Goal: Information Seeking & Learning: Learn about a topic

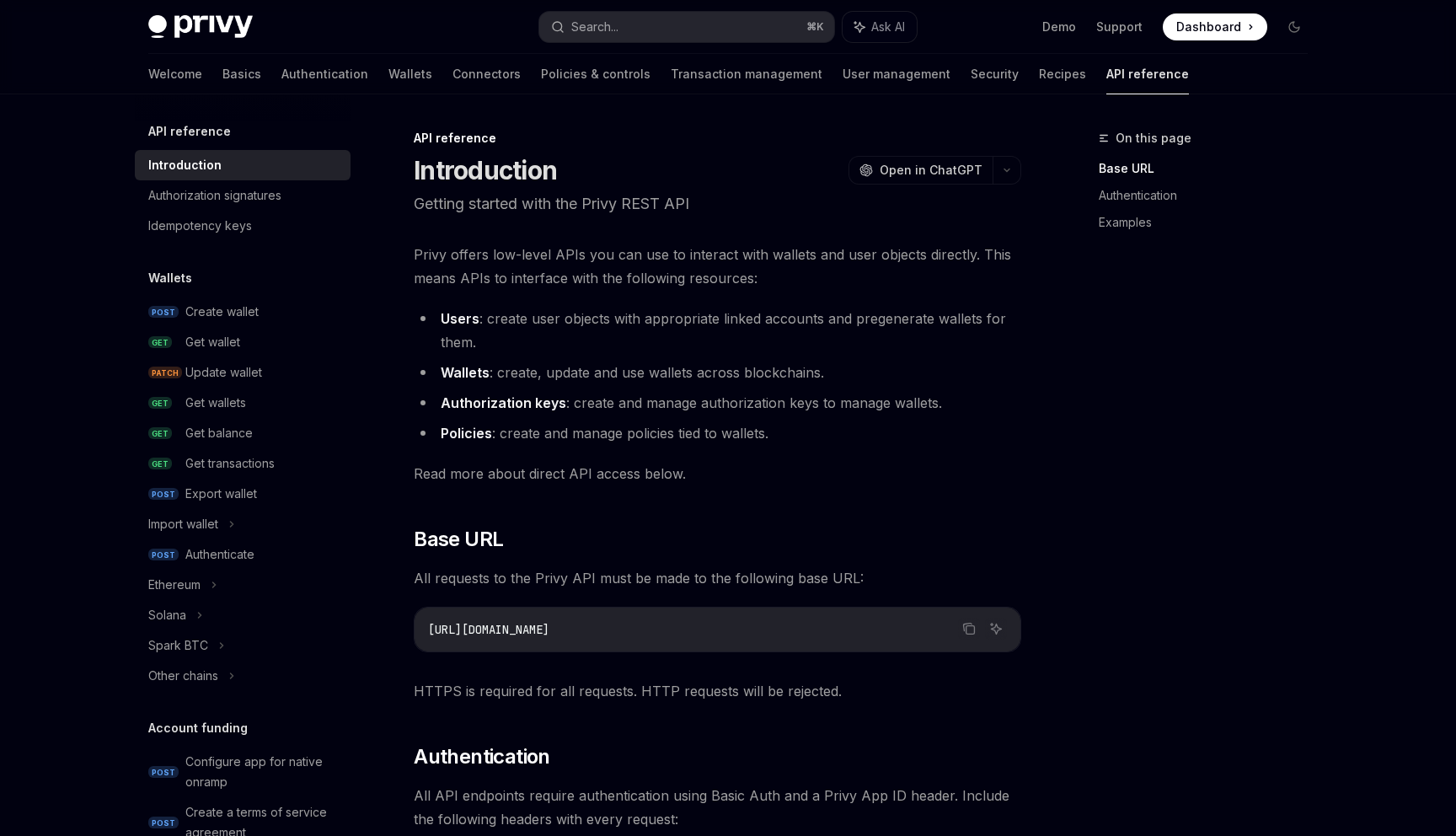
scroll to position [905, 0]
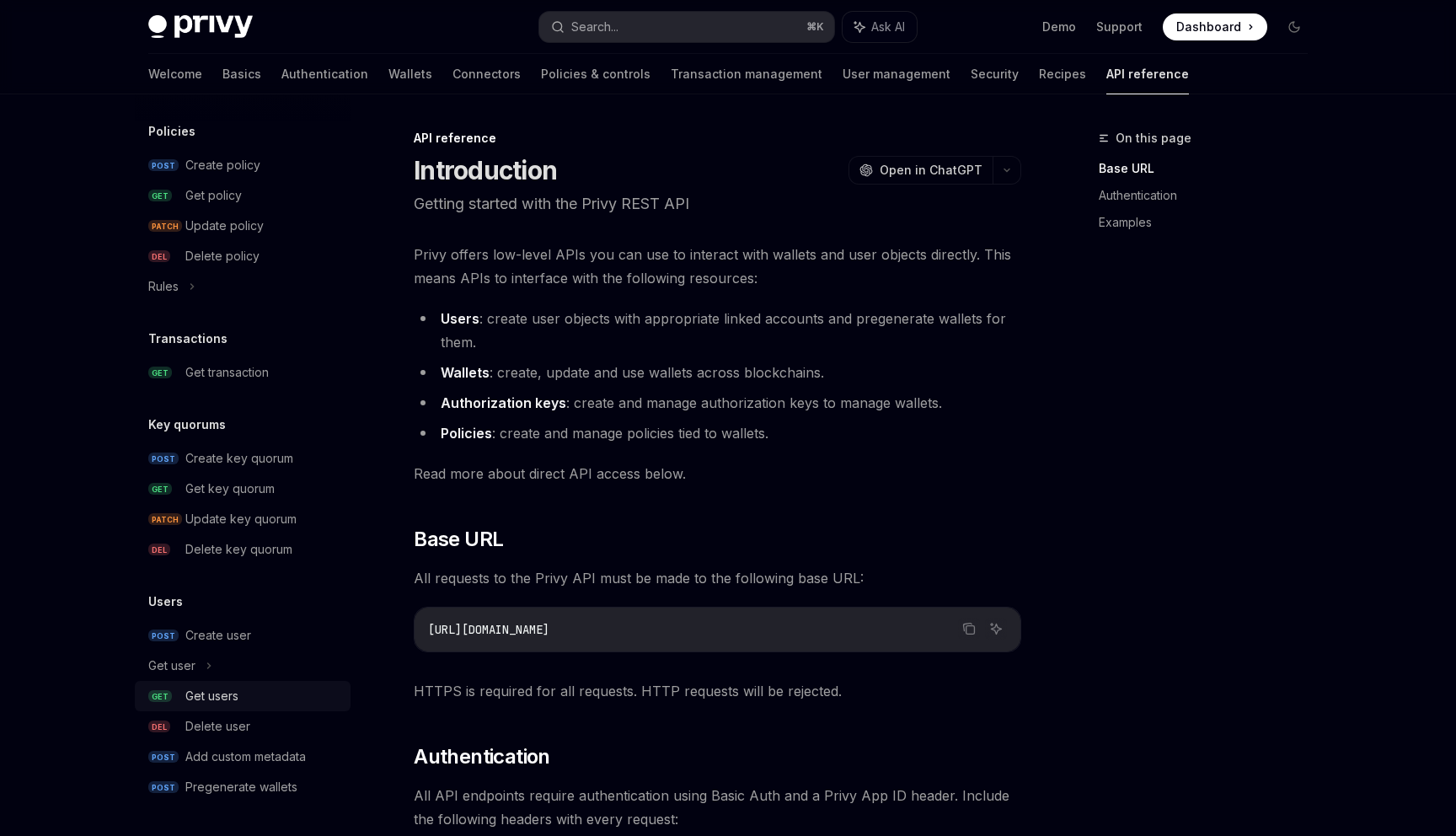
click at [227, 690] on div "Get users" at bounding box center [211, 696] width 53 height 20
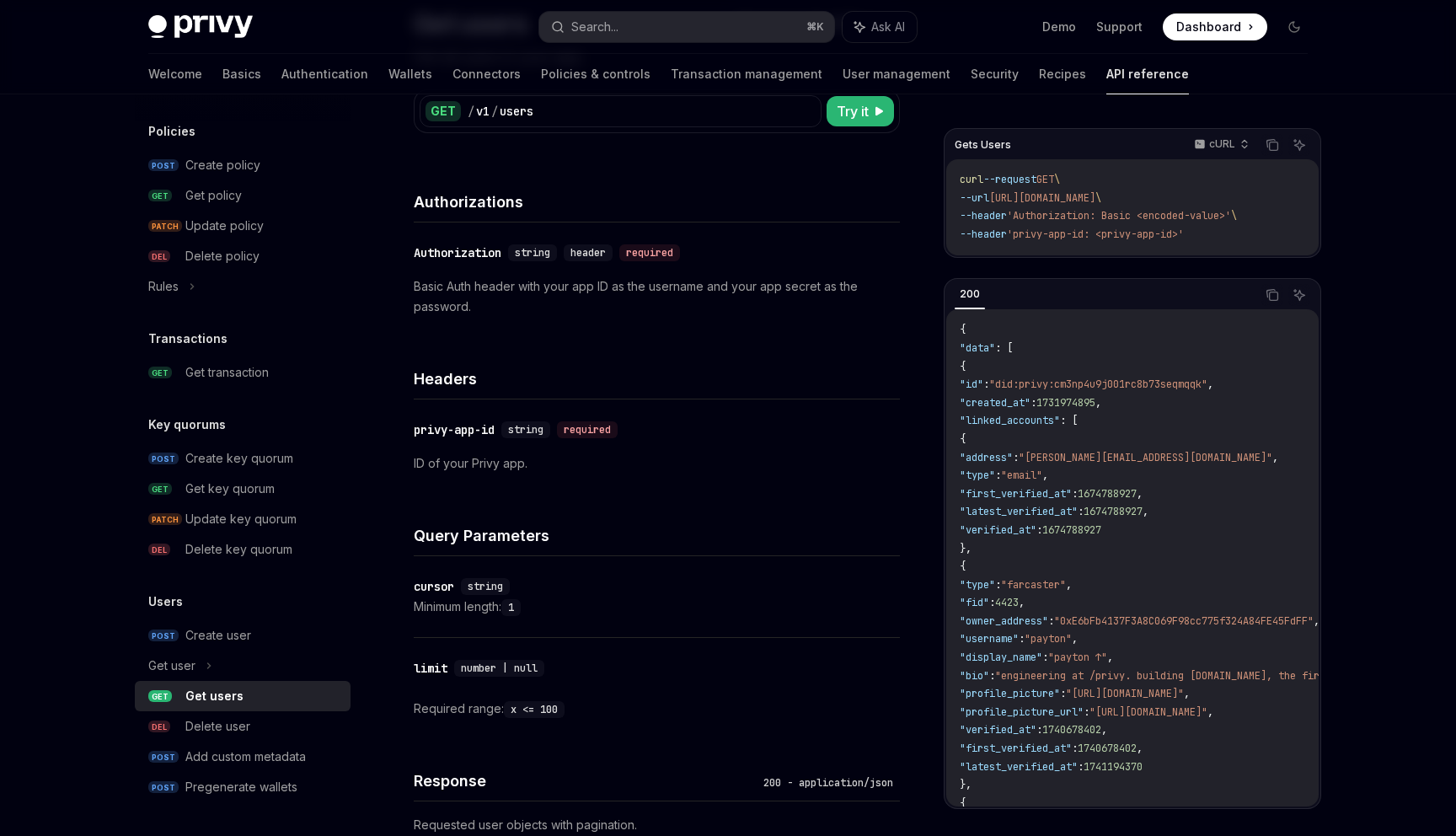
click at [1013, 451] on span ""address"" at bounding box center [986, 457] width 53 height 14
click at [1094, 432] on code "{ "data" : [ { "id" : "did:privy:cm3np4u9j001rc8b73seqmqqk" , "created_at" : 17…" at bounding box center [1376, 793] width 833 height 946
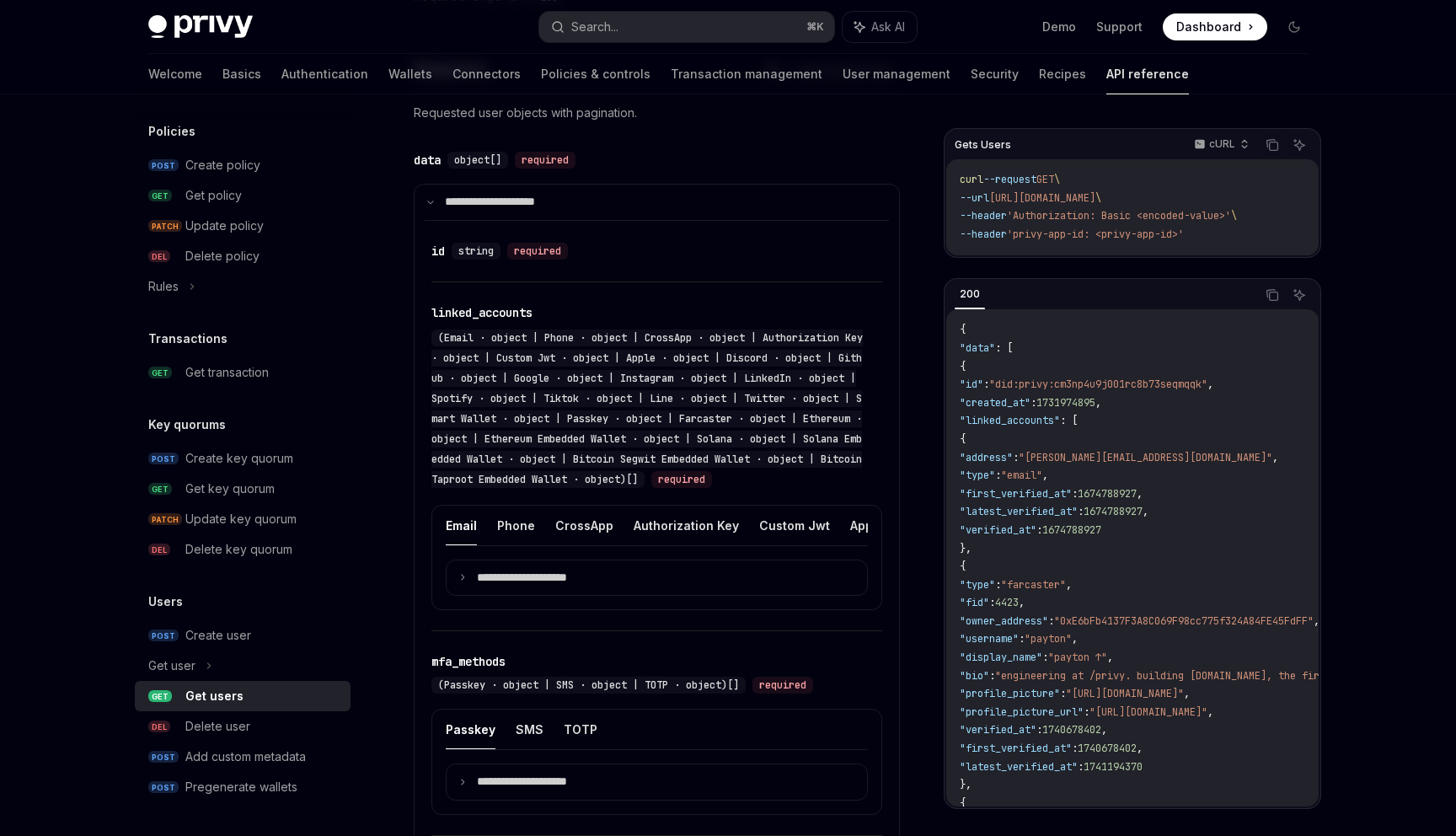
scroll to position [0, 1287]
click at [752, 528] on button "Solana Embedded Wallet" at bounding box center [826, 525] width 148 height 40
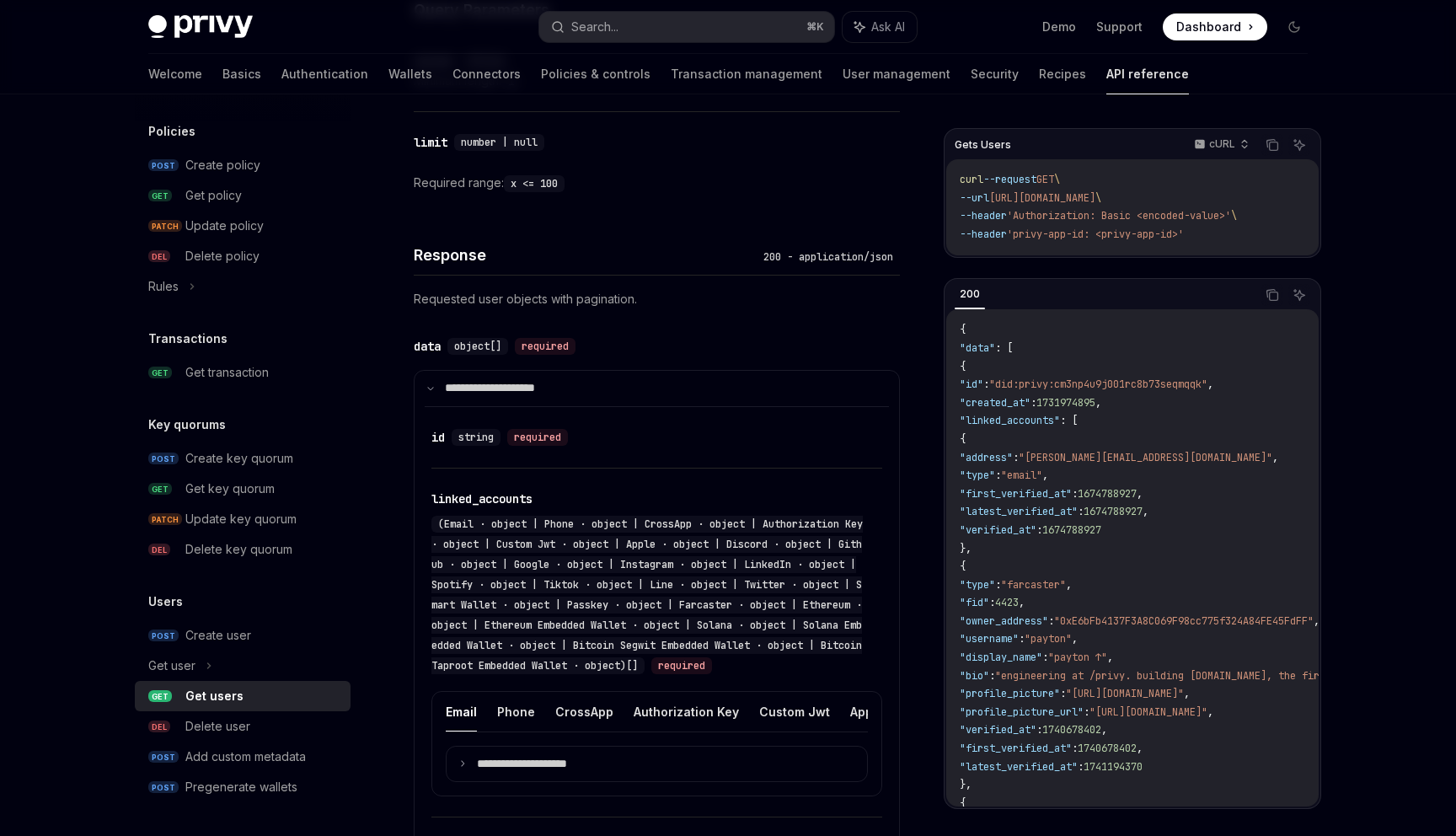
scroll to position [645, 0]
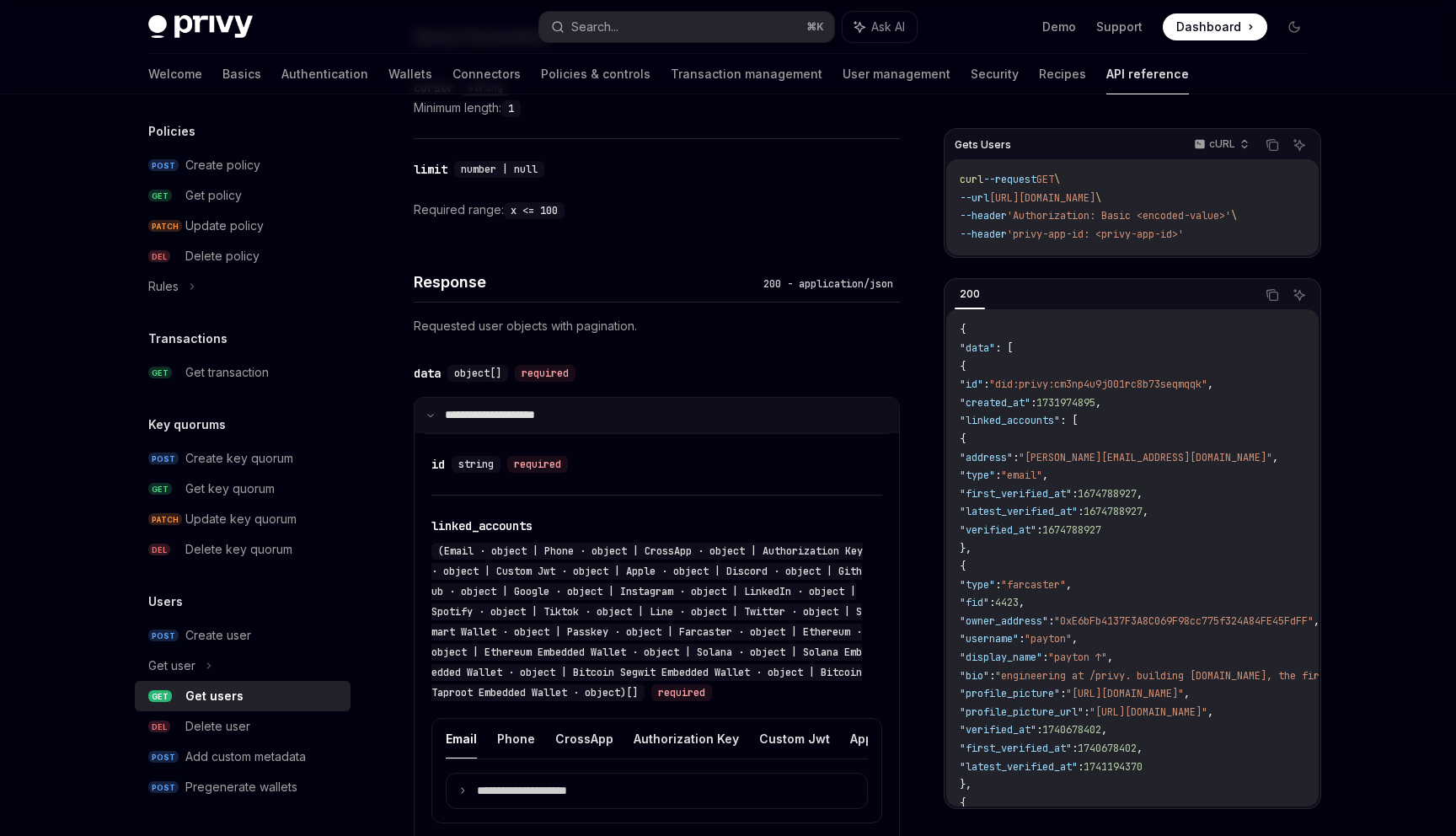
click at [497, 418] on p "**********" at bounding box center [500, 415] width 112 height 15
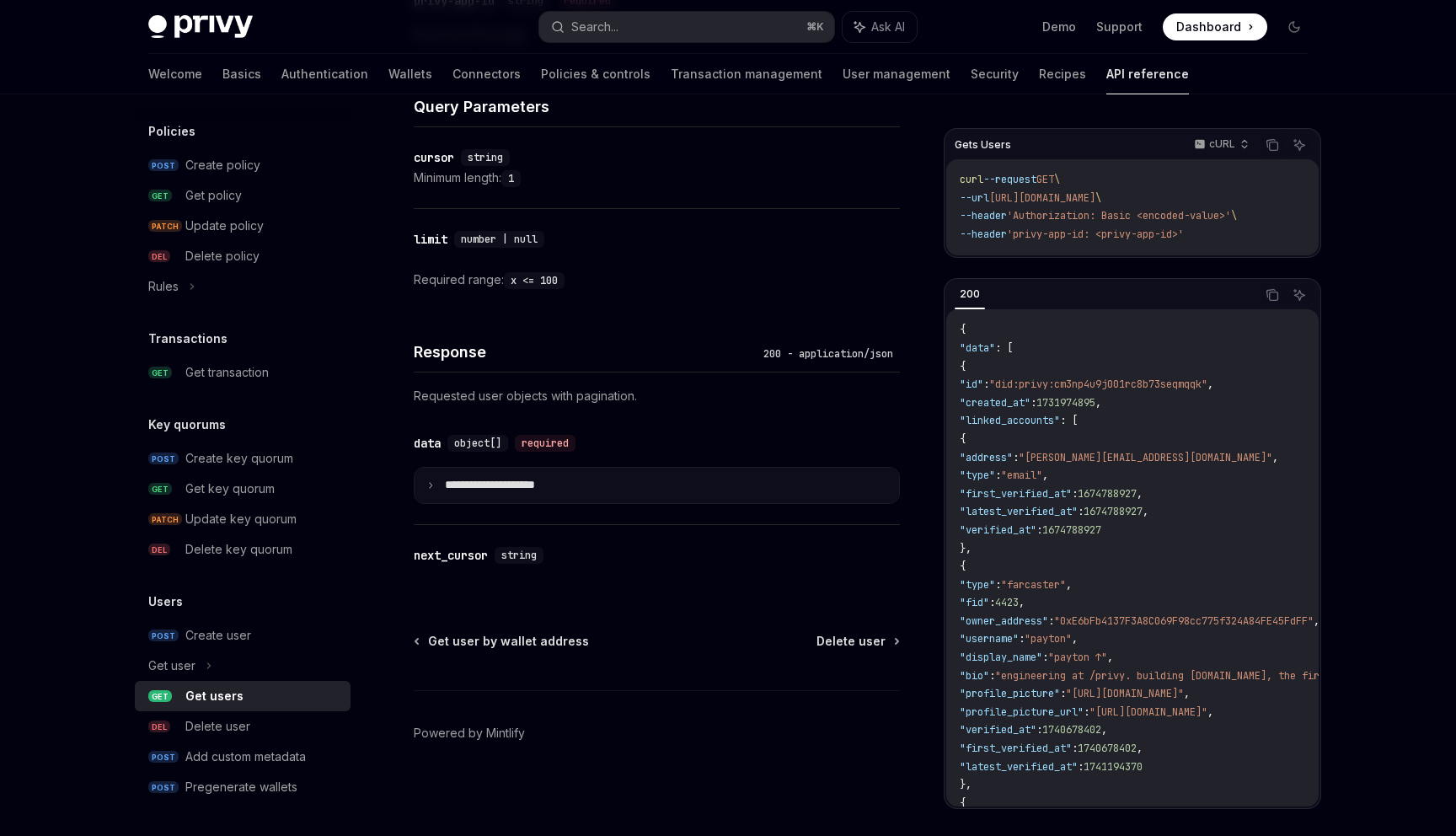
scroll to position [574, 0]
click at [474, 505] on div "**********" at bounding box center [657, 469] width 486 height 112
click at [474, 492] on p "**********" at bounding box center [502, 485] width 117 height 15
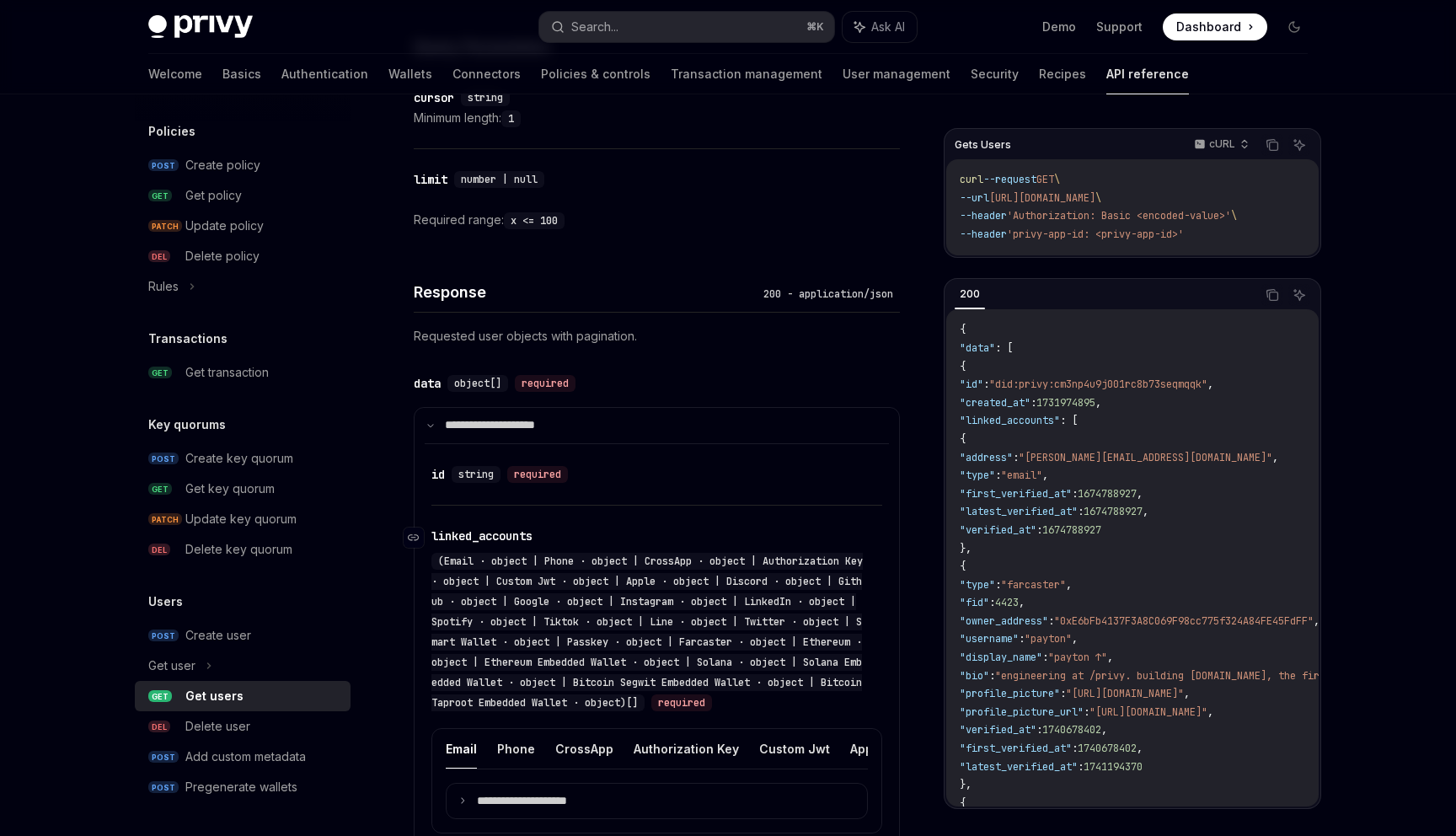
scroll to position [678, 0]
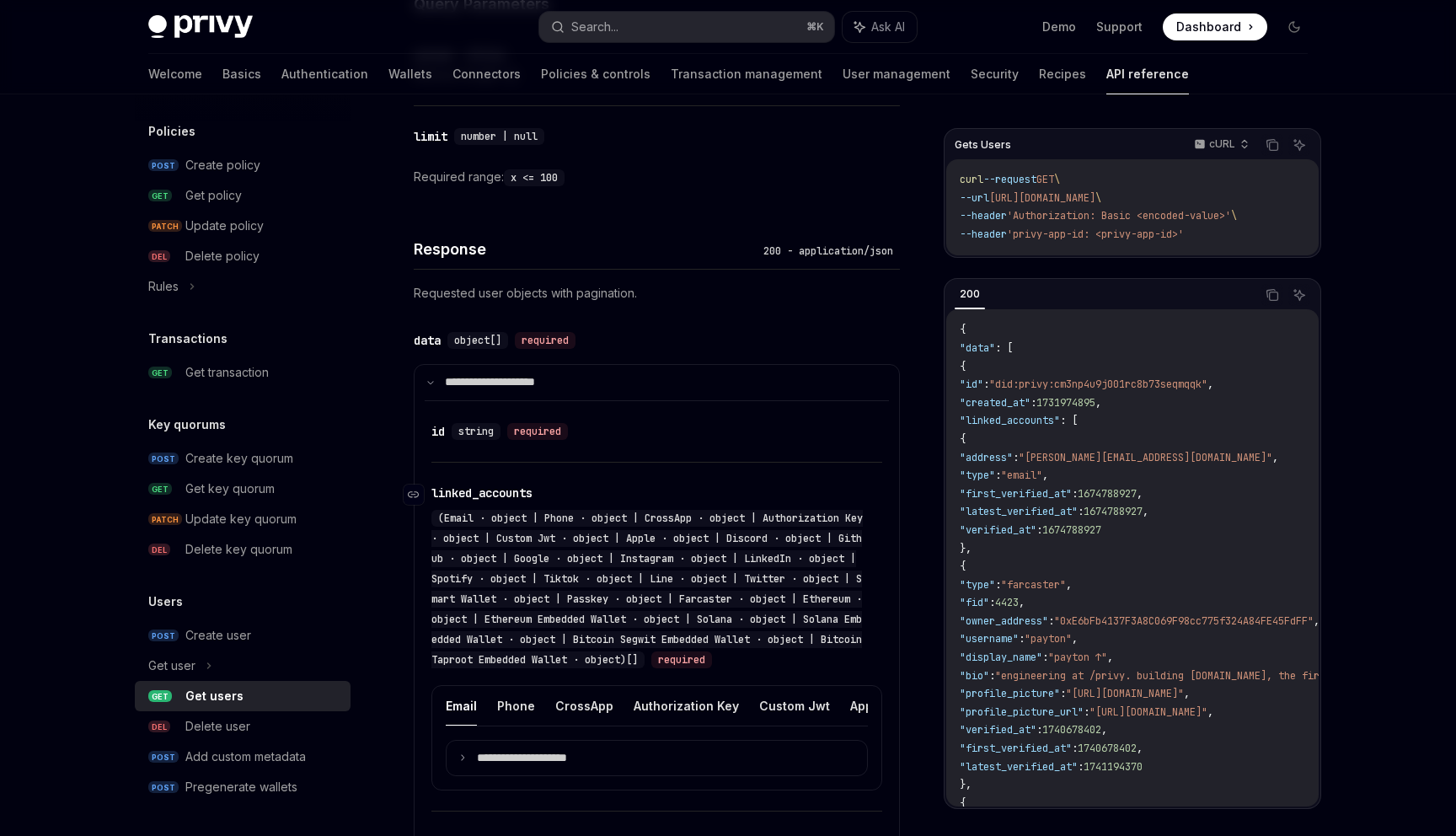
click at [505, 556] on span "(Email · object | Phone · object | CrossApp · object | Authorization Key · obje…" at bounding box center [647, 589] width 432 height 155
click at [471, 417] on div "​ id string required" at bounding box center [657, 430] width 450 height 61
click at [576, 698] on button "CrossApp" at bounding box center [584, 705] width 58 height 40
click at [512, 700] on button "Phone" at bounding box center [516, 705] width 38 height 40
click at [497, 700] on button "Phone" at bounding box center [516, 705] width 38 height 40
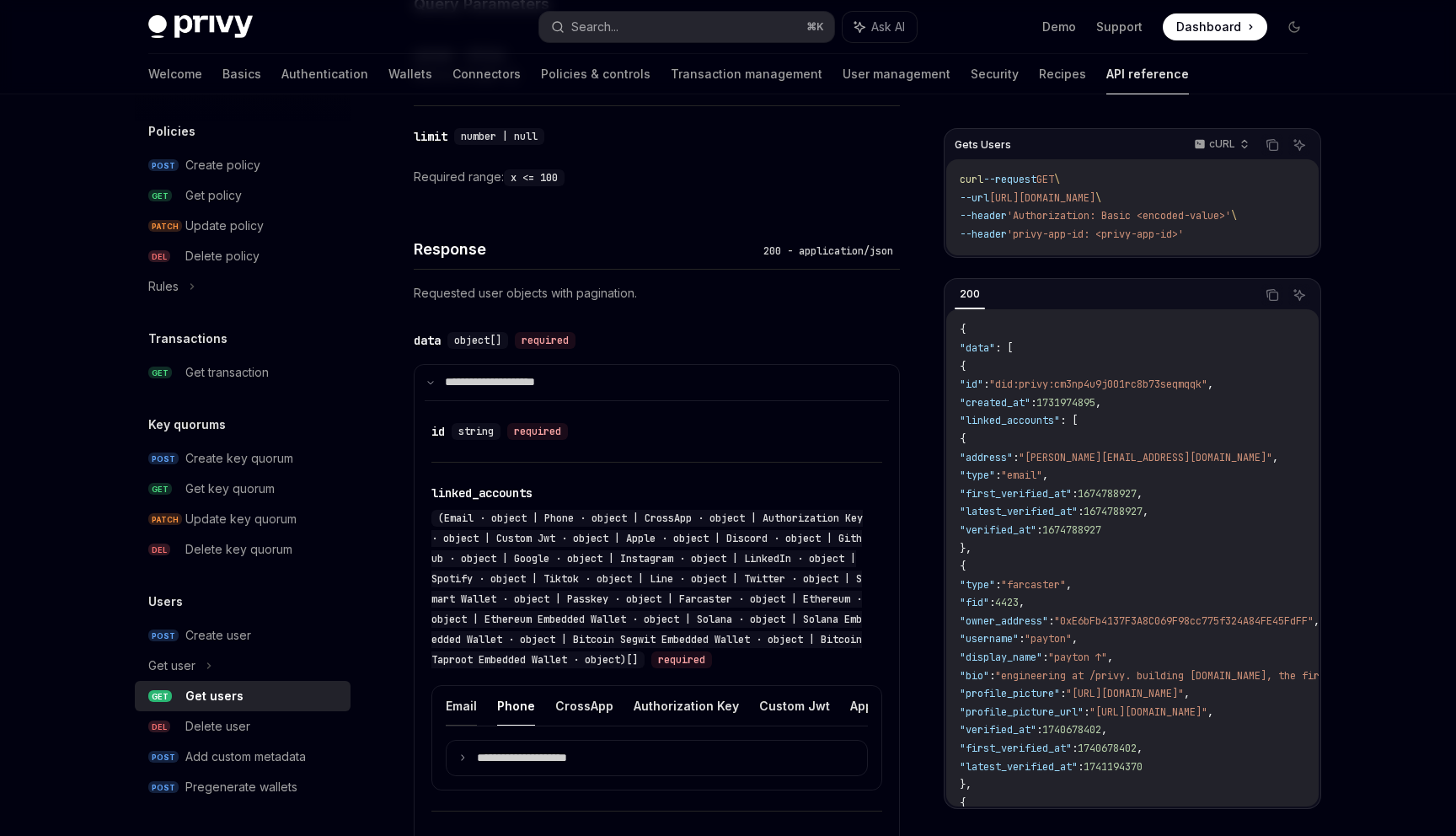
click at [471, 700] on button "Email" at bounding box center [460, 705] width 31 height 40
click at [502, 754] on p "**********" at bounding box center [534, 757] width 117 height 15
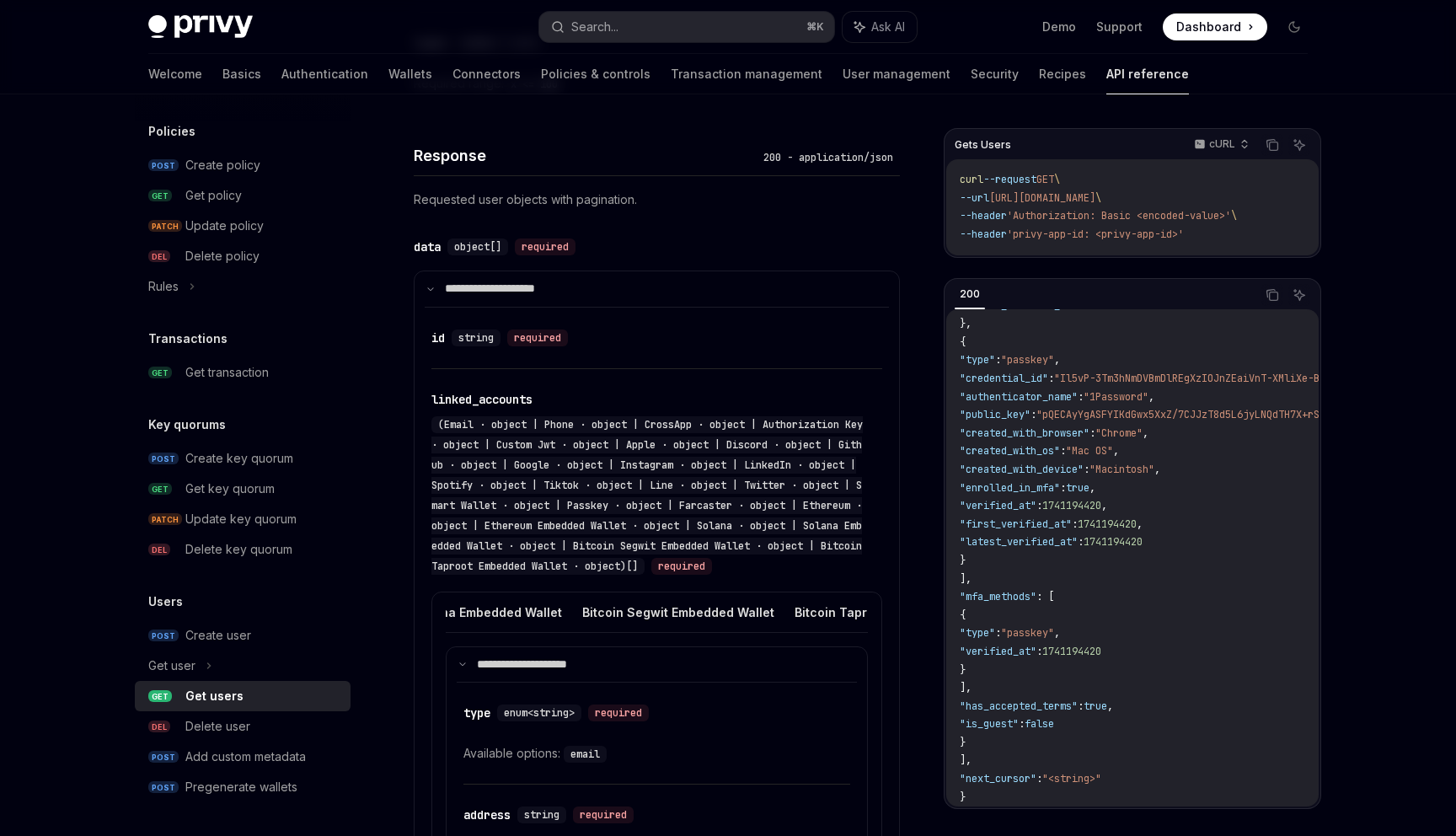
scroll to position [0, 1593]
click at [704, 608] on button "Bitcoin Segwit Embedded Wallet" at bounding box center [710, 612] width 192 height 40
type textarea "*"
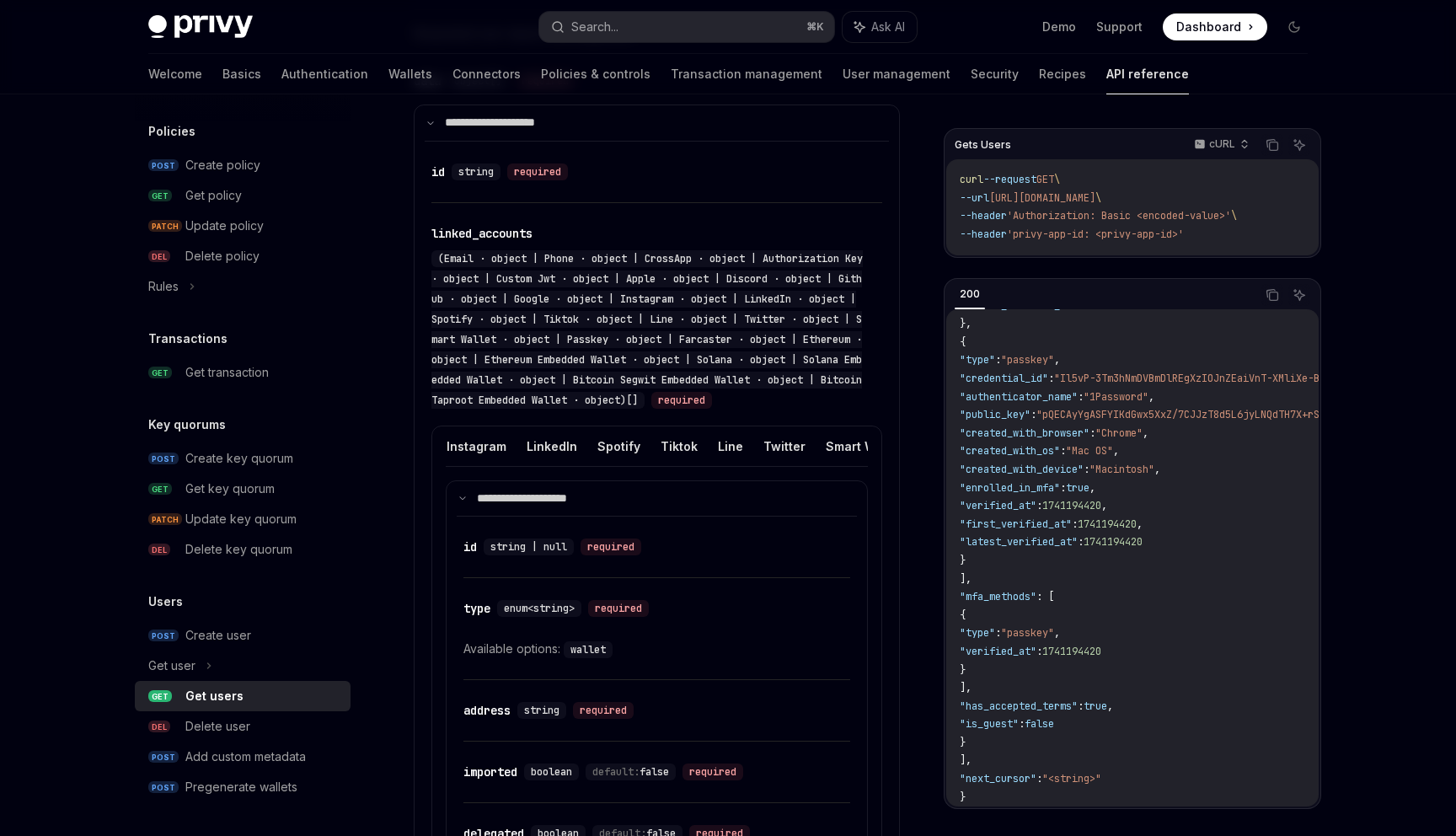
scroll to position [0, 668]
click at [700, 339] on span "(Email · object | Phone · object | CrossApp · object | Authorization Key · obje…" at bounding box center [647, 330] width 432 height 155
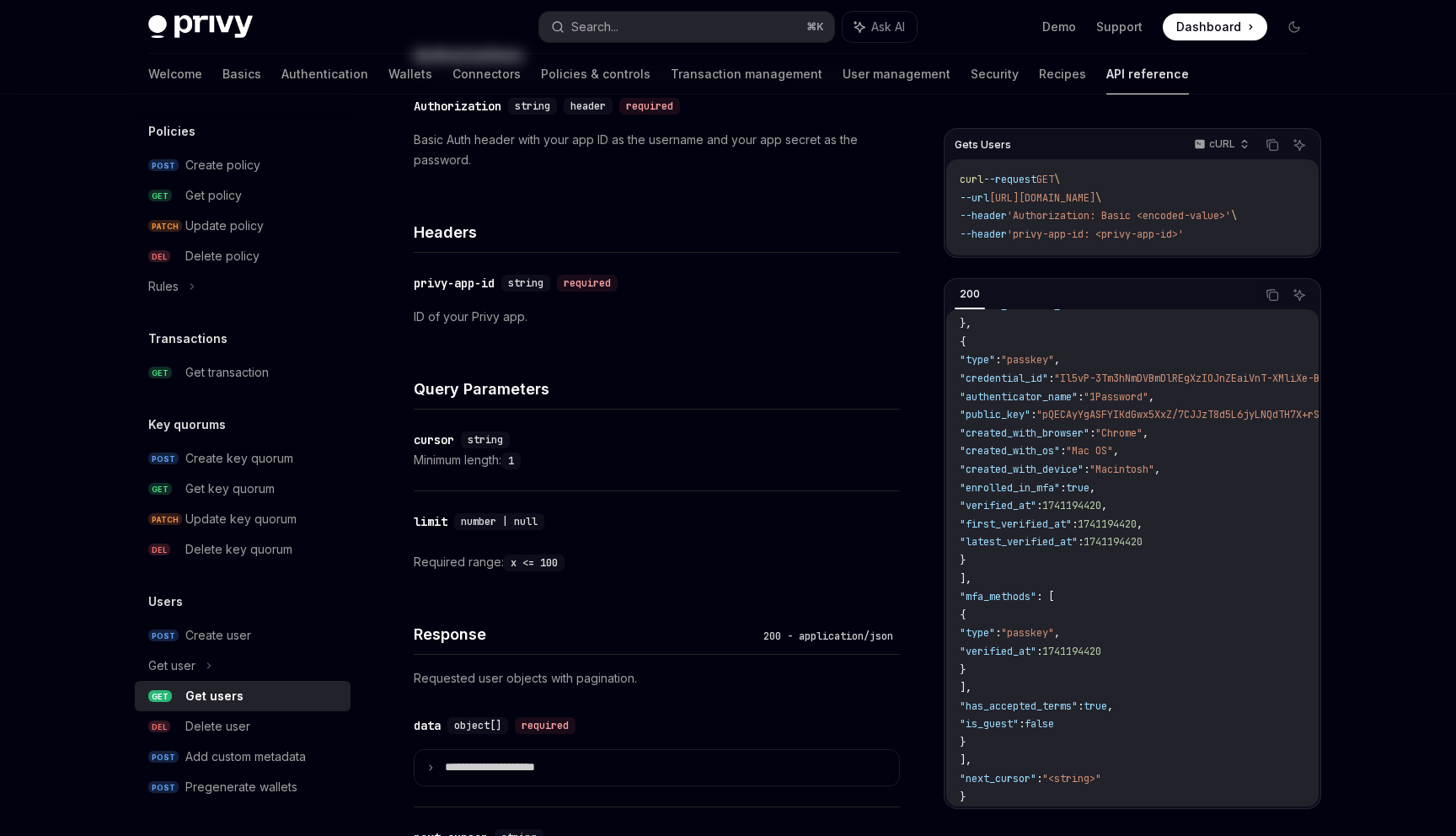
scroll to position [0, 0]
